Goal: Transaction & Acquisition: Purchase product/service

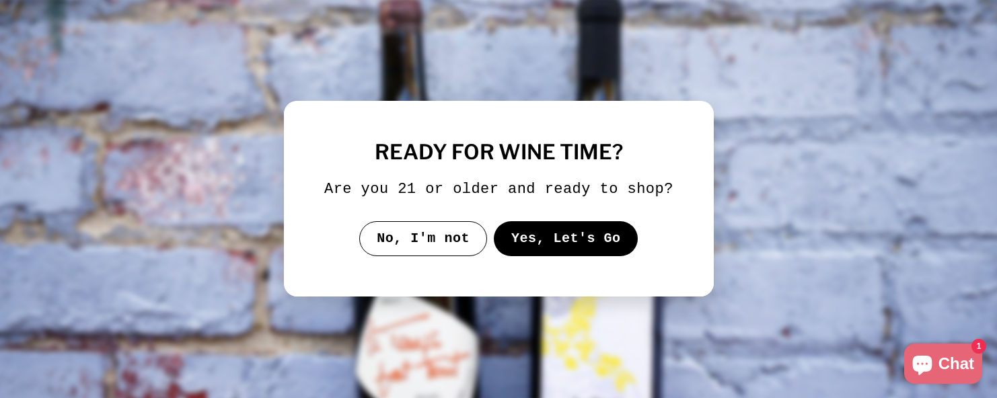
drag, startPoint x: 620, startPoint y: 246, endPoint x: 612, endPoint y: 245, distance: 8.2
click at [619, 246] on button "Yes, Let's Go" at bounding box center [565, 238] width 145 height 35
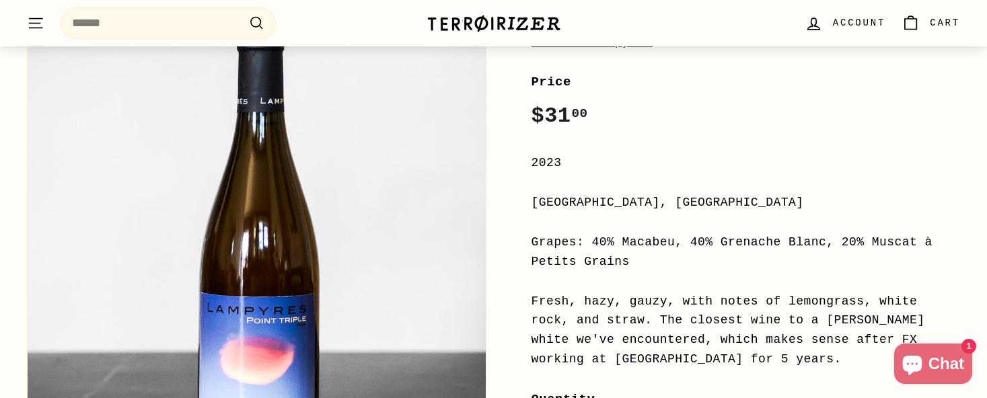
scroll to position [336, 0]
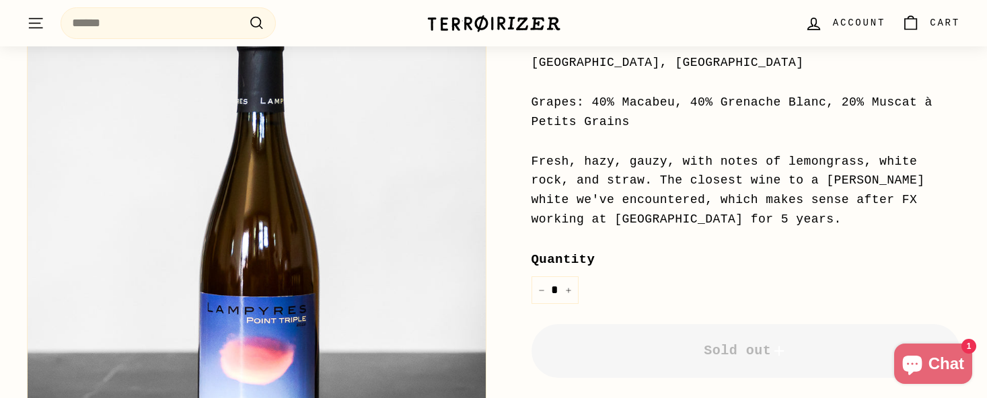
drag, startPoint x: 631, startPoint y: 155, endPoint x: 945, endPoint y: 201, distance: 317.5
click at [945, 201] on div "Fresh, hazy, gauzy, with notes of lemongrass, white rock, and straw. The closes…" at bounding box center [746, 190] width 429 height 77
click at [946, 201] on div "Fresh, hazy, gauzy, with notes of lemongrass, white rock, and straw. The closes…" at bounding box center [746, 190] width 429 height 77
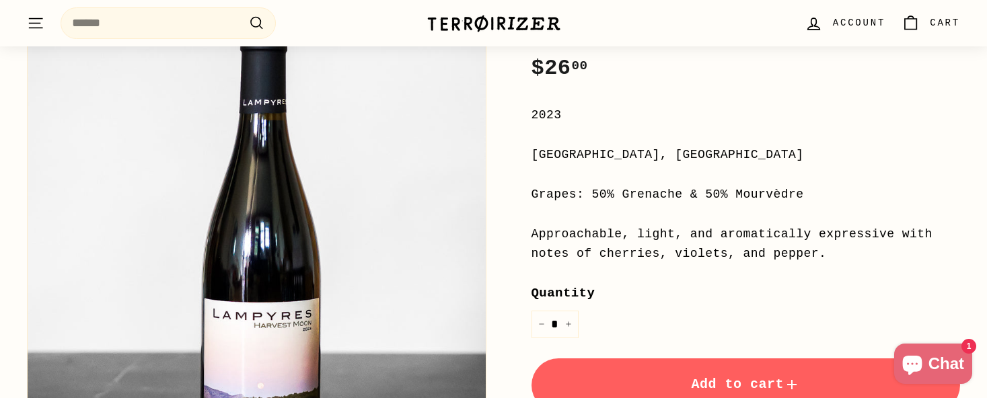
scroll to position [269, 0]
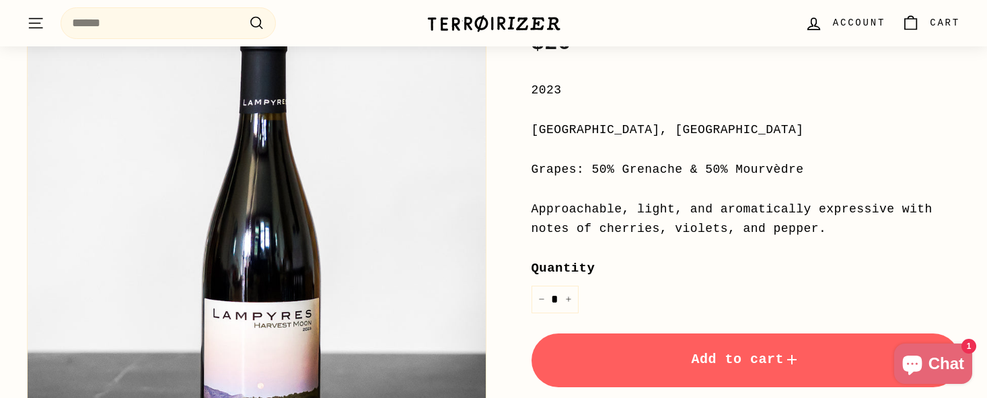
drag, startPoint x: 563, startPoint y: 135, endPoint x: 773, endPoint y: 234, distance: 232.3
click at [773, 234] on div "Price Regular price $26 00 $26.00 / 2023 Languedoc-Roussillon, France Grapes: 5…" at bounding box center [746, 275] width 429 height 553
click at [773, 234] on div "Approachable, light, and aromatically expressive with notes of cherries, violet…" at bounding box center [746, 219] width 429 height 39
drag, startPoint x: 748, startPoint y: 238, endPoint x: 527, endPoint y: 211, distance: 222.9
click at [527, 211] on div "Home / Harvest Moon Domaine Lampyres Price Regular price $26 00 $26.00 / 2023 L…" at bounding box center [731, 207] width 460 height 689
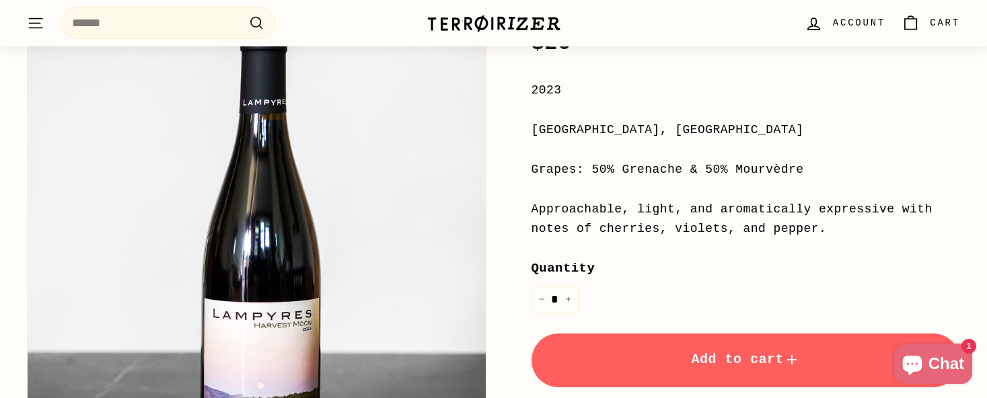
click at [527, 211] on div "Home / Harvest Moon Domaine Lampyres Price Regular price $26 00 $26.00 / 2023 L…" at bounding box center [731, 207] width 460 height 689
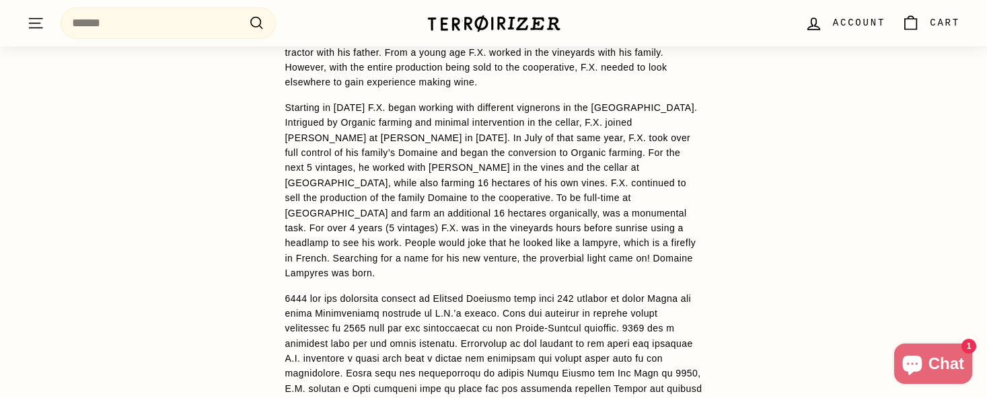
scroll to position [1547, 0]
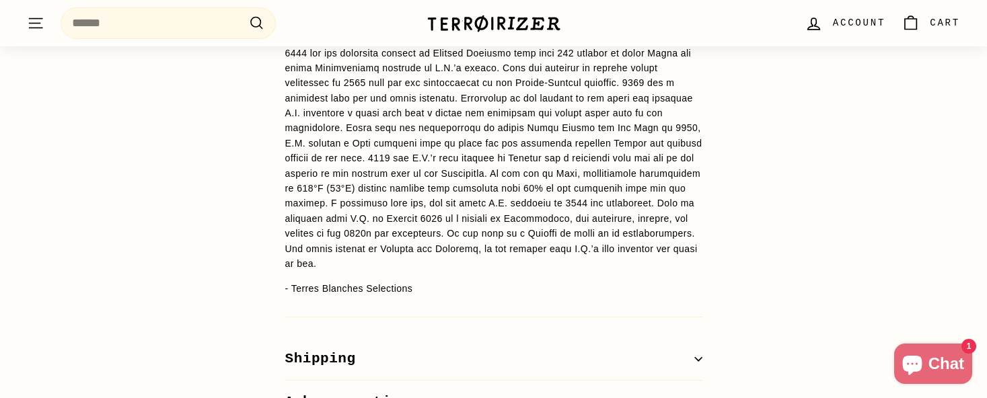
click at [415, 338] on button "Shipping" at bounding box center [493, 360] width 417 height 44
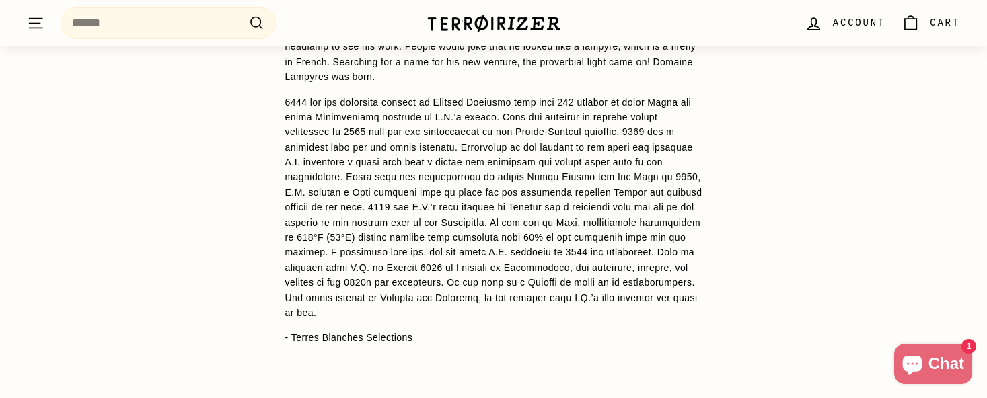
scroll to position [1413, 0]
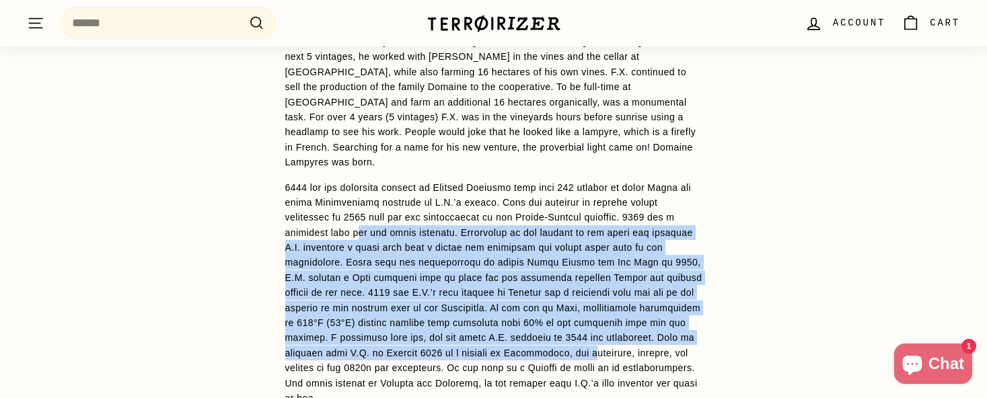
drag, startPoint x: 427, startPoint y: 227, endPoint x: 544, endPoint y: 310, distance: 144.3
click at [544, 310] on p at bounding box center [493, 293] width 417 height 226
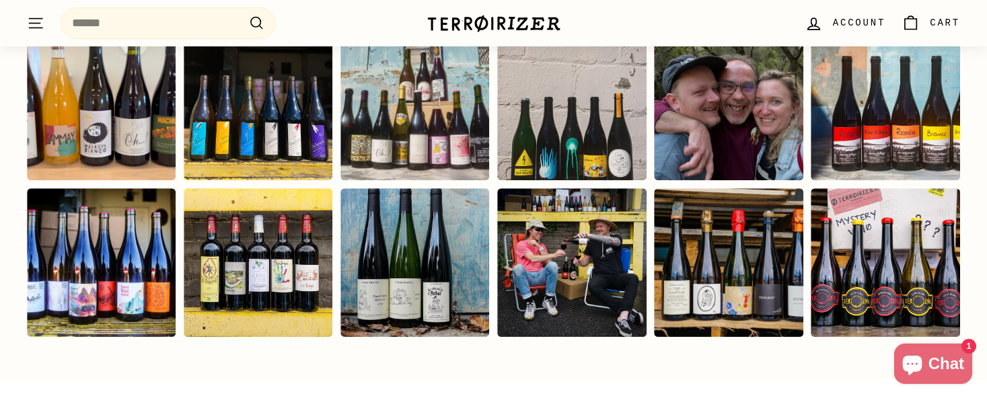
scroll to position [3430, 0]
